Goal: Task Accomplishment & Management: Complete application form

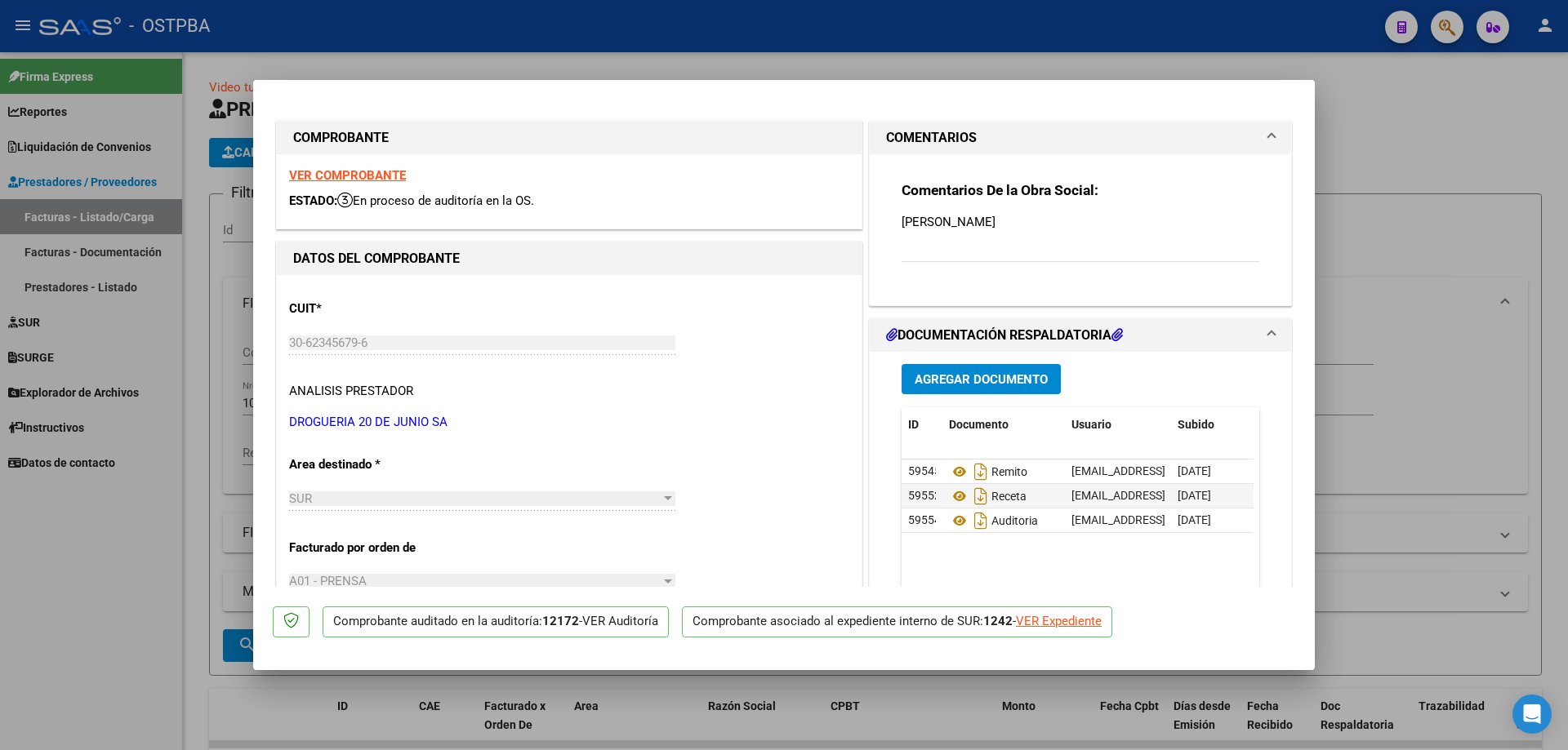
scroll to position [150, 0]
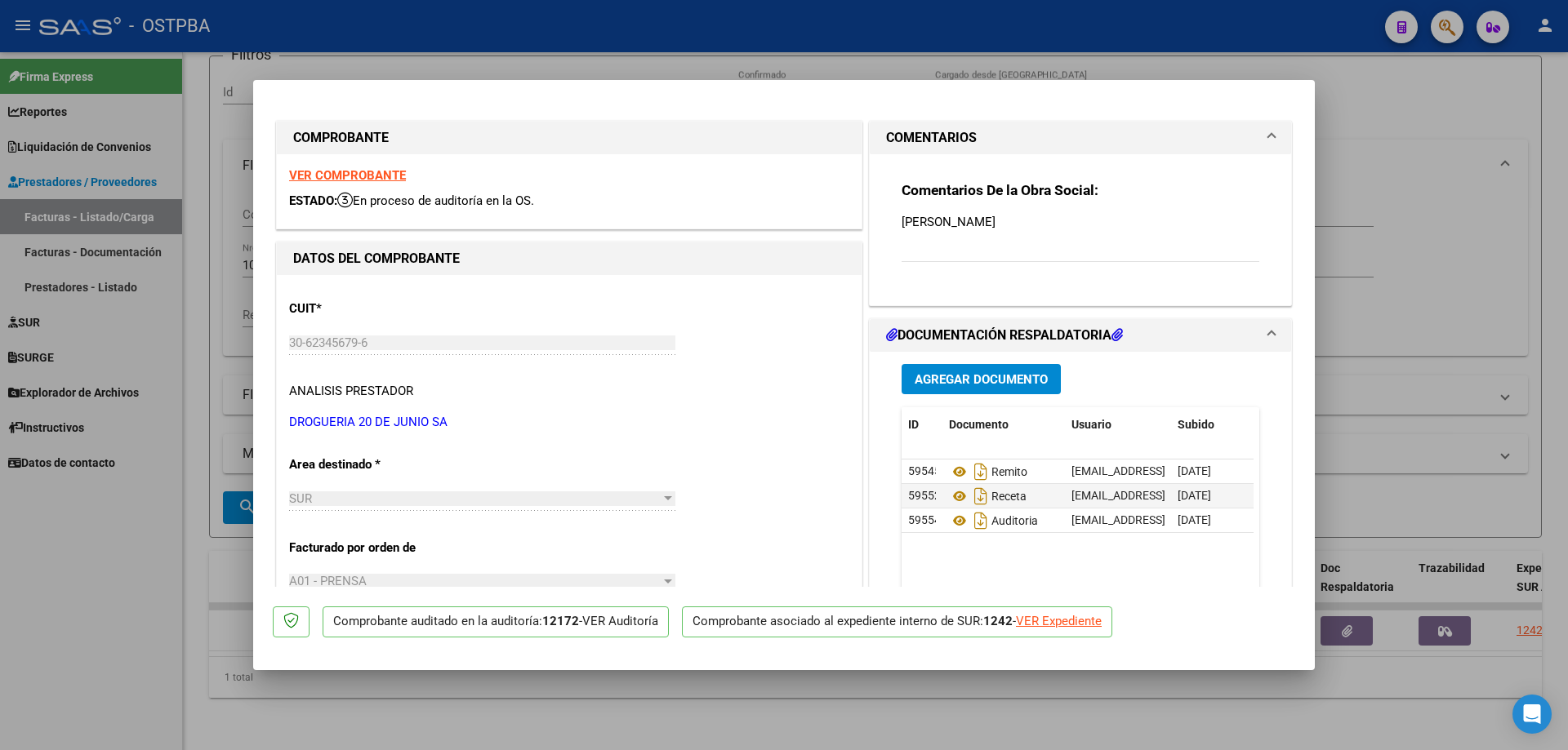
click at [773, 724] on div at bounding box center [784, 375] width 1568 height 750
type input "$ 0,00"
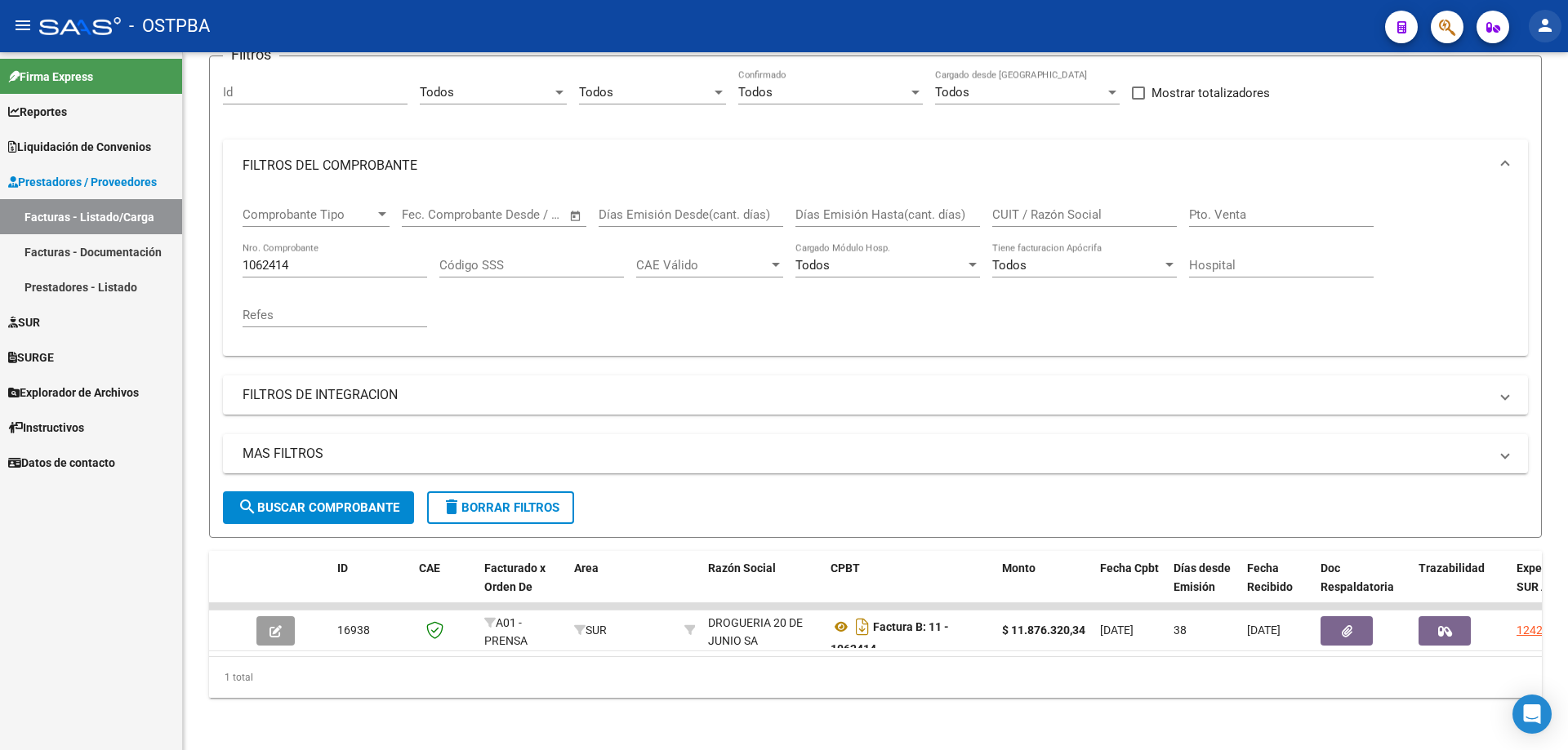
click at [1548, 25] on mat-icon "person" at bounding box center [1545, 26] width 20 height 20
click at [1517, 107] on button "exit_to_app Salir" at bounding box center [1512, 108] width 100 height 39
